Goal: Task Accomplishment & Management: Use online tool/utility

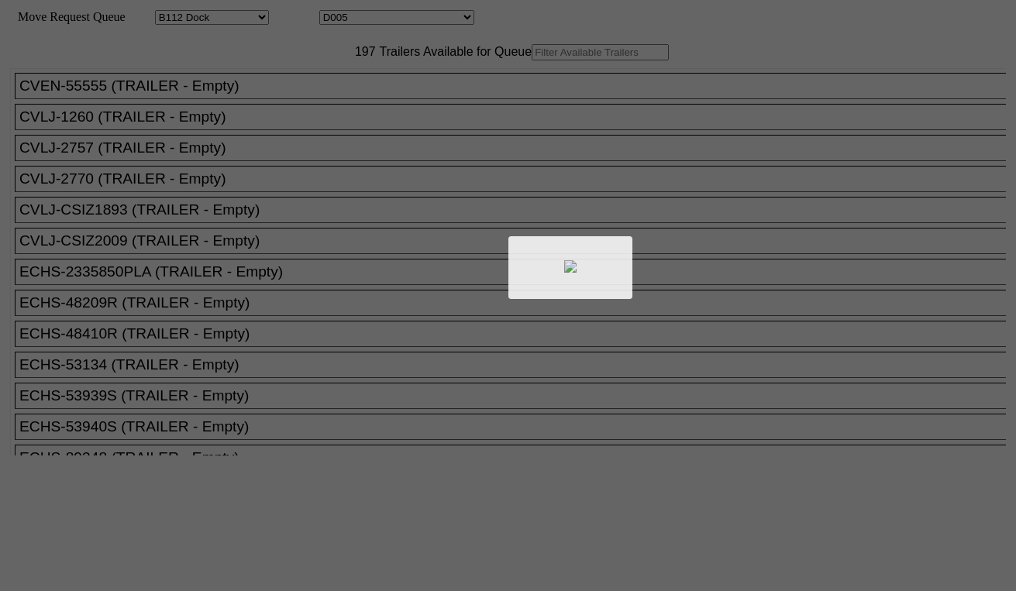
select select "121"
select select "3251"
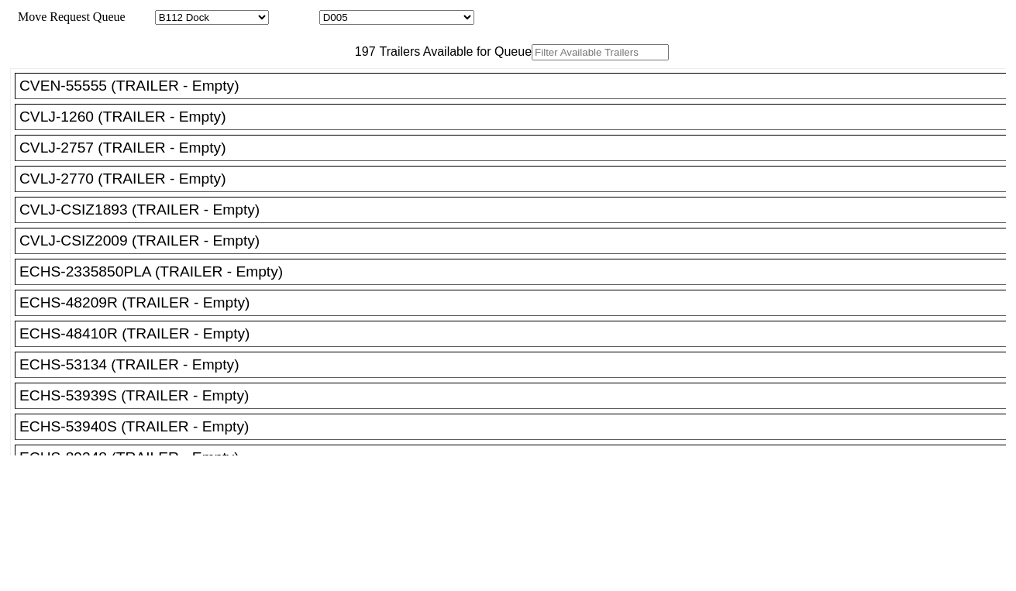
drag, startPoint x: 289, startPoint y: 91, endPoint x: 284, endPoint y: 107, distance: 17.2
click at [532, 60] on input "text" at bounding box center [600, 52] width 137 height 16
paste input "CMAU7506253"
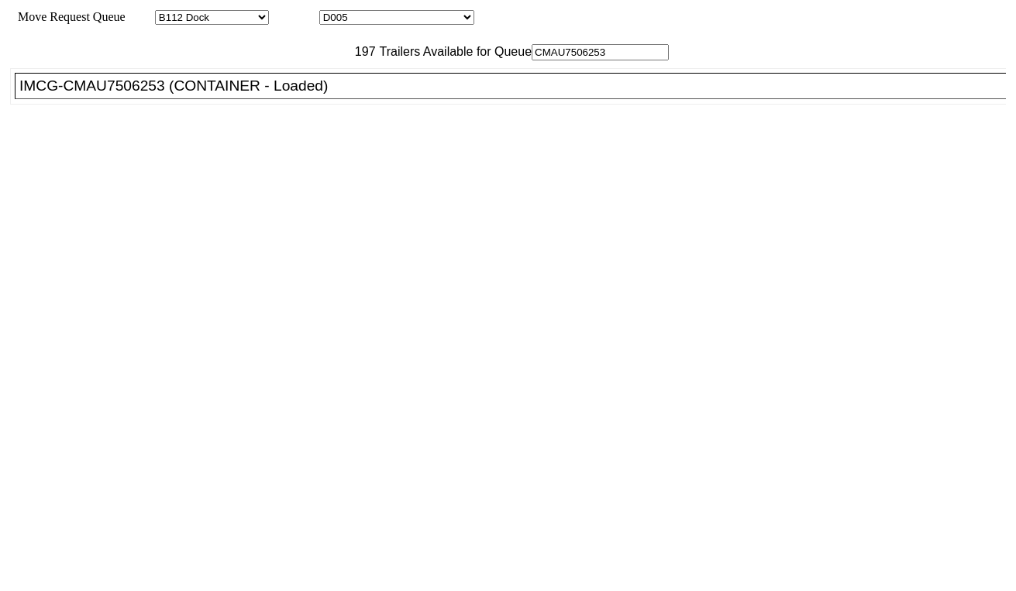
type input "CMAU7506253"
click at [317, 95] on div "IMCG-CMAU7506253 (CONTAINER - Loaded)" at bounding box center [517, 86] width 996 height 17
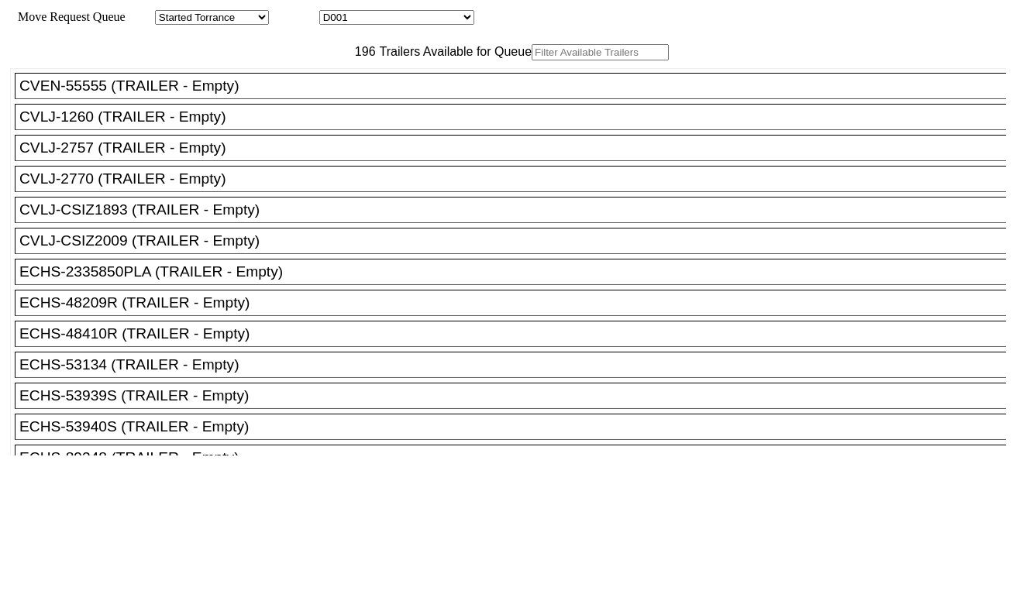
click at [532, 60] on input "text" at bounding box center [600, 52] width 137 height 16
paste input "HAMU4651140"
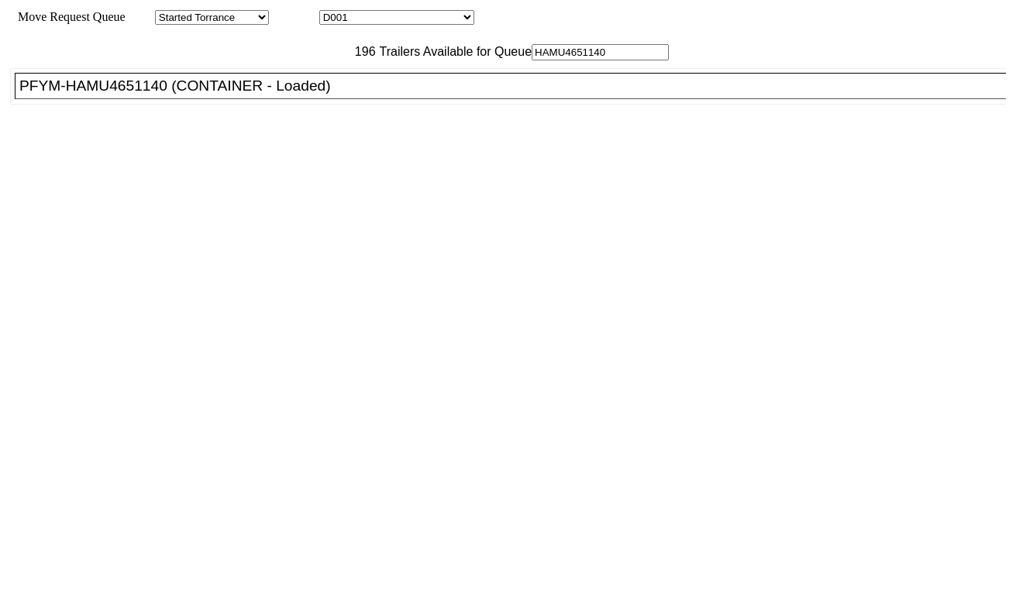
type input "HAMU4651140"
click at [314, 95] on div "PFYM-HAMU4651140 (CONTAINER - Loaded)" at bounding box center [517, 86] width 996 height 17
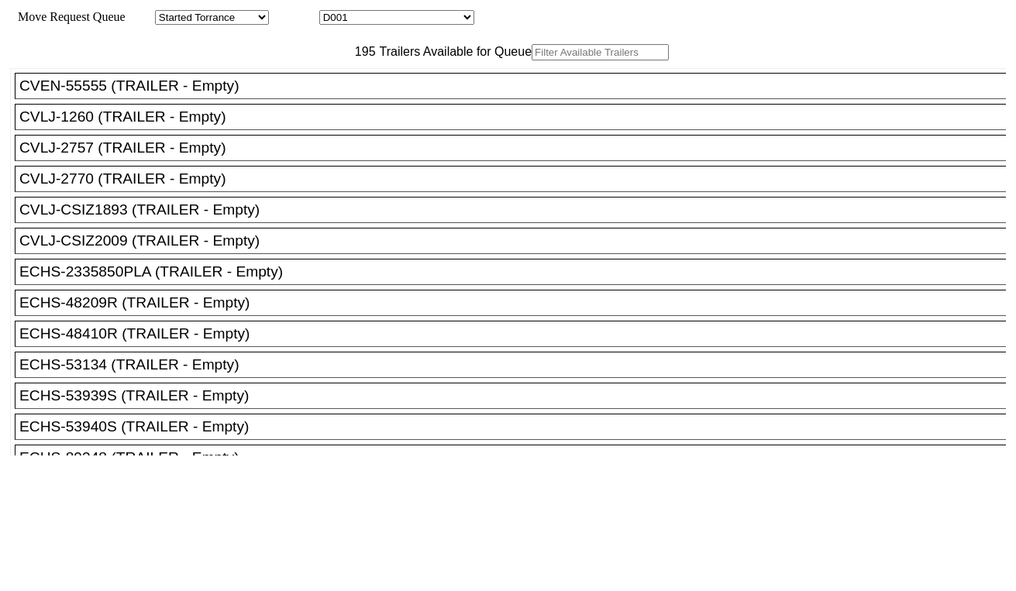
click at [532, 60] on input "text" at bounding box center [600, 52] width 137 height 16
paste input "HAMU4649517"
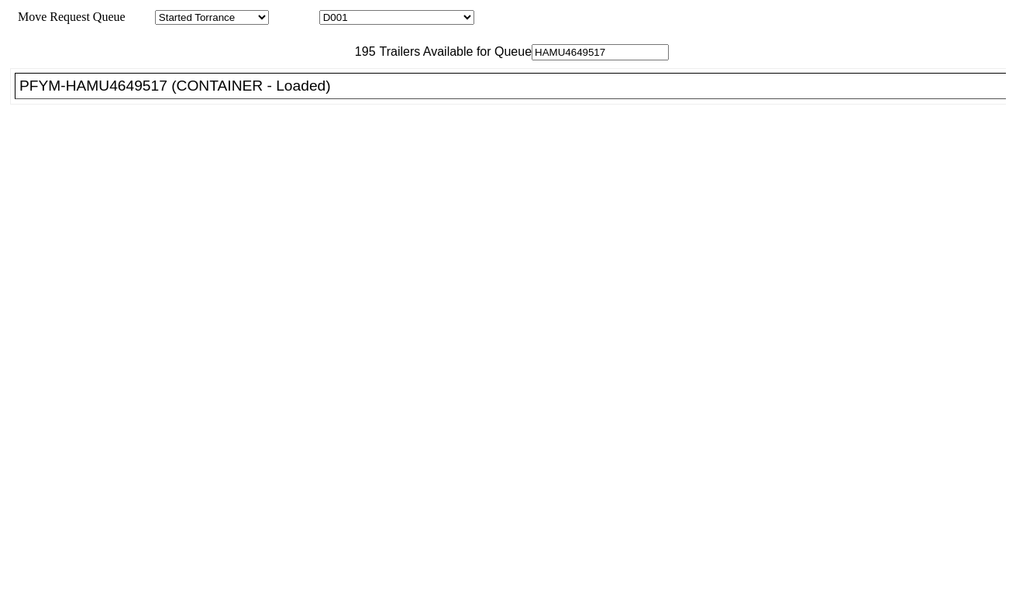
type input "HAMU4649517"
click at [255, 95] on div "PFYM-HAMU4649517 (CONTAINER - Loaded)" at bounding box center [517, 86] width 996 height 17
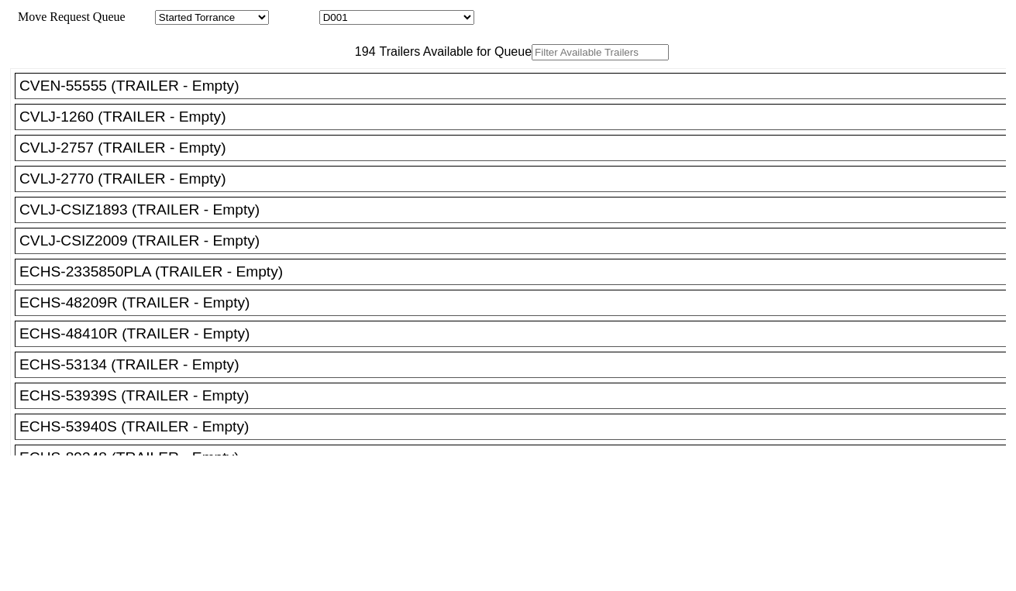
click at [532, 60] on input "text" at bounding box center [600, 52] width 137 height 16
paste input "UETU6302057"
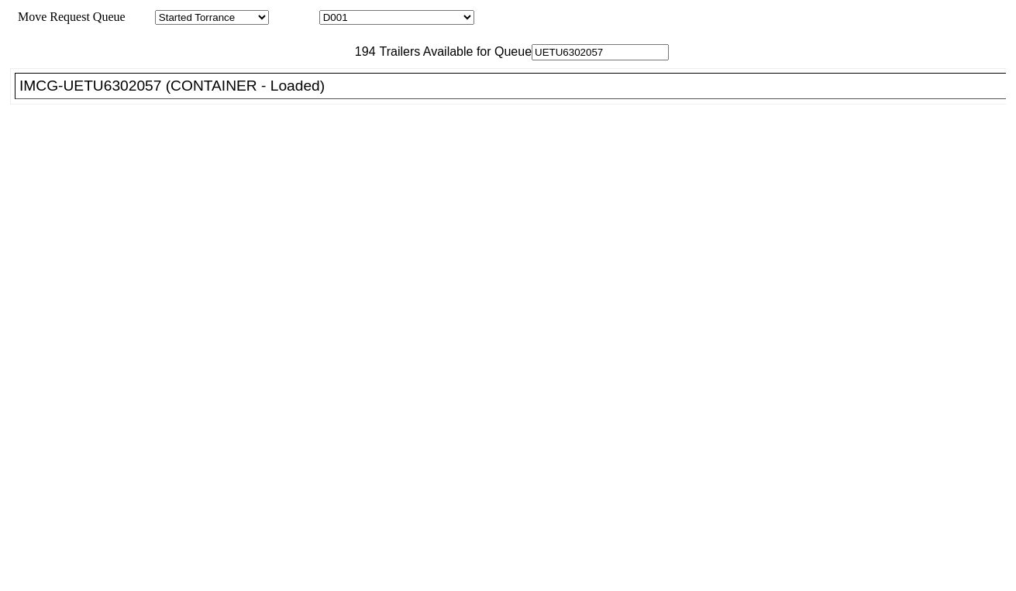
type input "UETU6302057"
click at [297, 95] on div "IMCG-UETU6302057 (CONTAINER - Loaded)" at bounding box center [517, 86] width 996 height 17
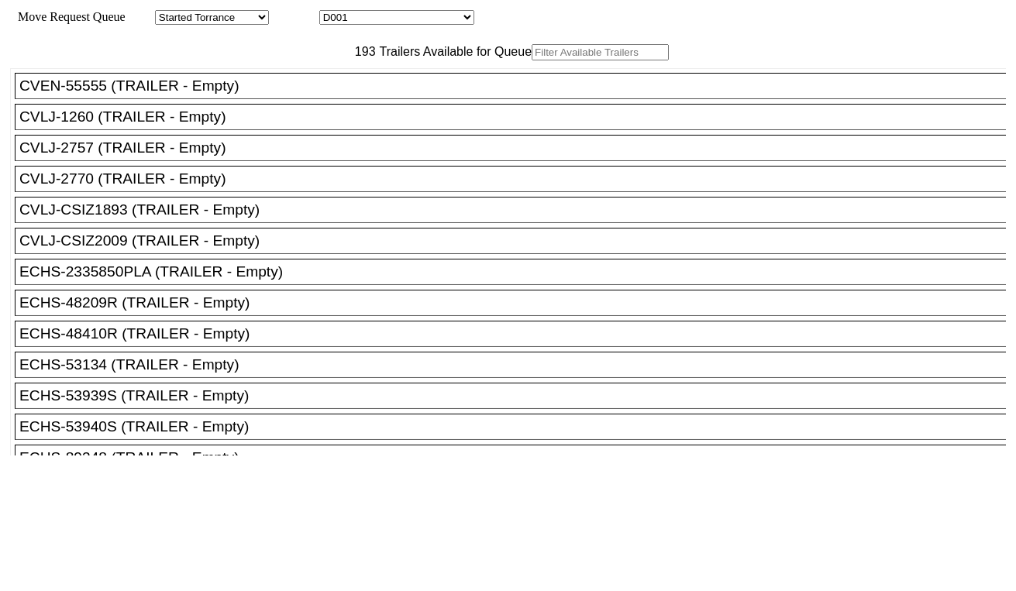
click at [532, 60] on input "text" at bounding box center [600, 52] width 137 height 16
paste input "HAMU4637917"
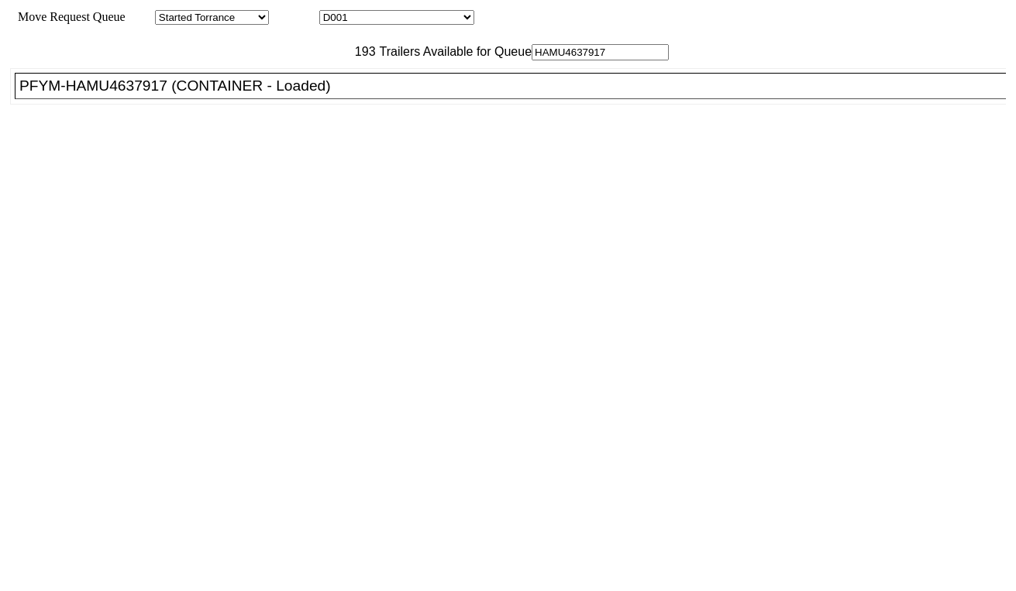
type input "HAMU4637917"
click at [357, 95] on div "PFYM-HAMU4637917 (CONTAINER - Loaded)" at bounding box center [517, 86] width 996 height 17
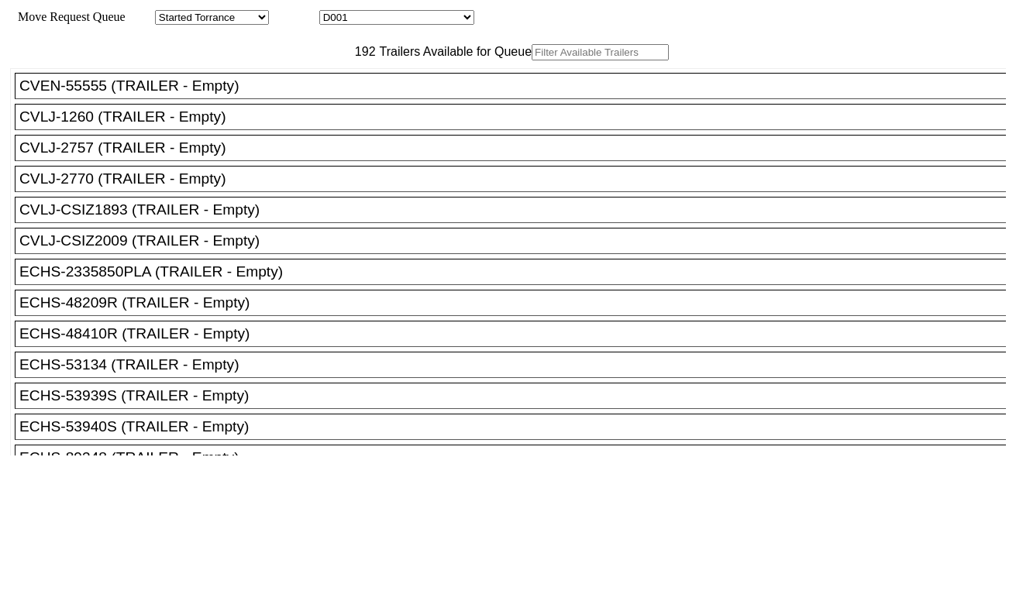
click at [532, 60] on input "text" at bounding box center [600, 52] width 137 height 16
paste input "CAIU4140466"
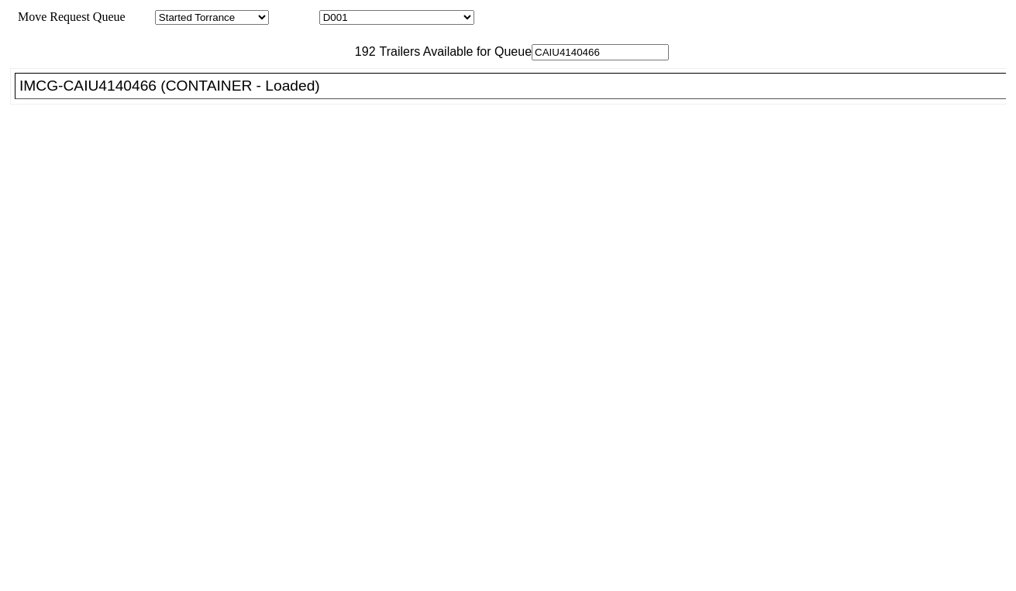
type input "CAIU4140466"
click at [295, 99] on li "IMCG-CAIU4140466 (CONTAINER - Loaded)" at bounding box center [517, 86] width 1005 height 26
